Goal: Task Accomplishment & Management: Manage account settings

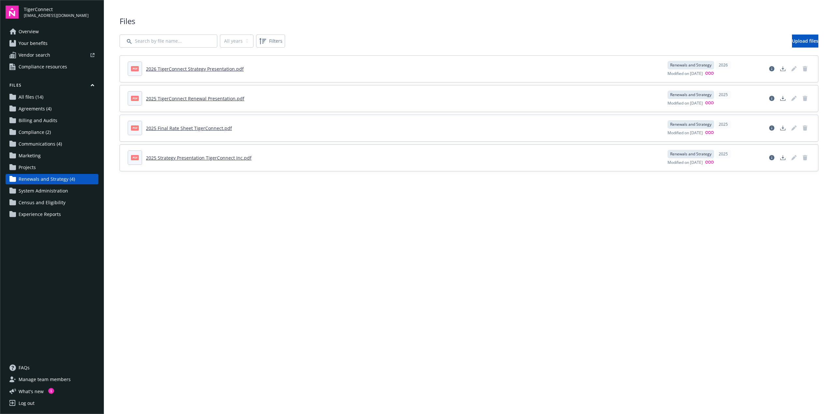
click at [406, 388] on main "Upload progress Files All years 2026 2025 Filters Upload files pdf 2026 TigerCo…" at bounding box center [469, 207] width 730 height 414
click at [305, 239] on main "Upload progress Files All years 2026 2025 Filters Upload files pdf 2026 TigerCo…" at bounding box center [469, 207] width 730 height 414
click at [625, 238] on main "Upload progress Files All years 2026 2025 Filters Upload files pdf 2026 TigerCo…" at bounding box center [469, 207] width 730 height 414
click at [594, 223] on main "Upload progress Files All years 2026 2025 Filters Upload files pdf 2026 TigerCo…" at bounding box center [469, 207] width 730 height 414
